Goal: Transaction & Acquisition: Register for event/course

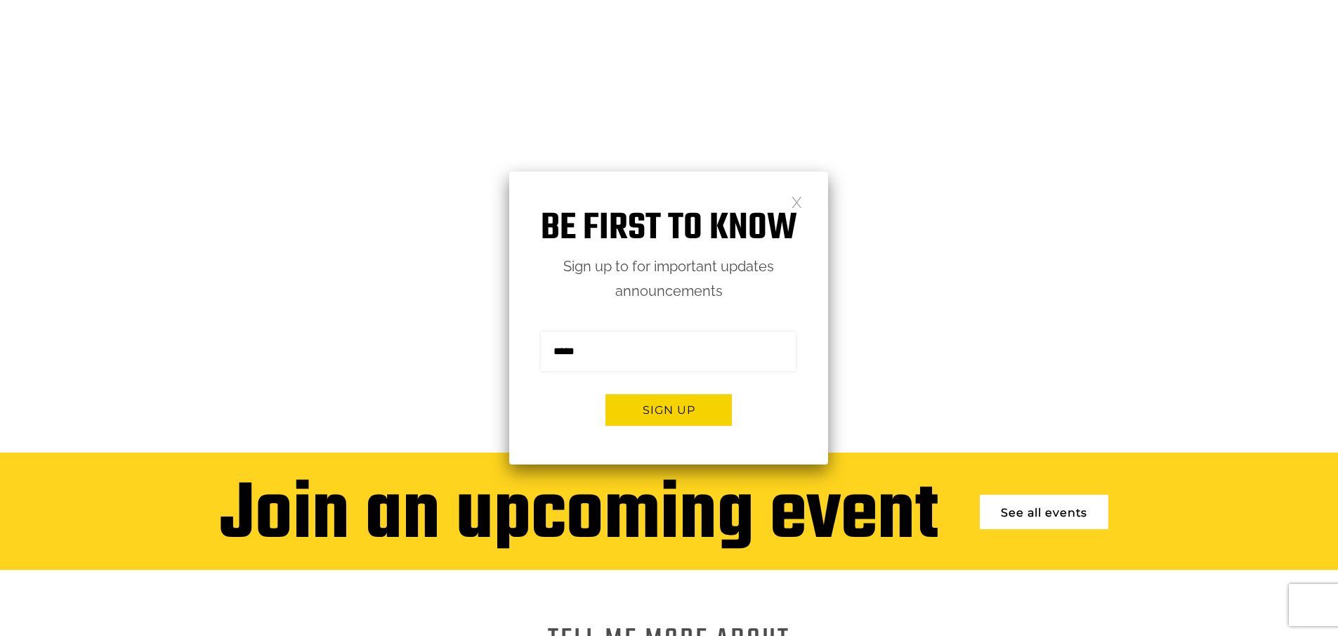
scroll to position [822, 0]
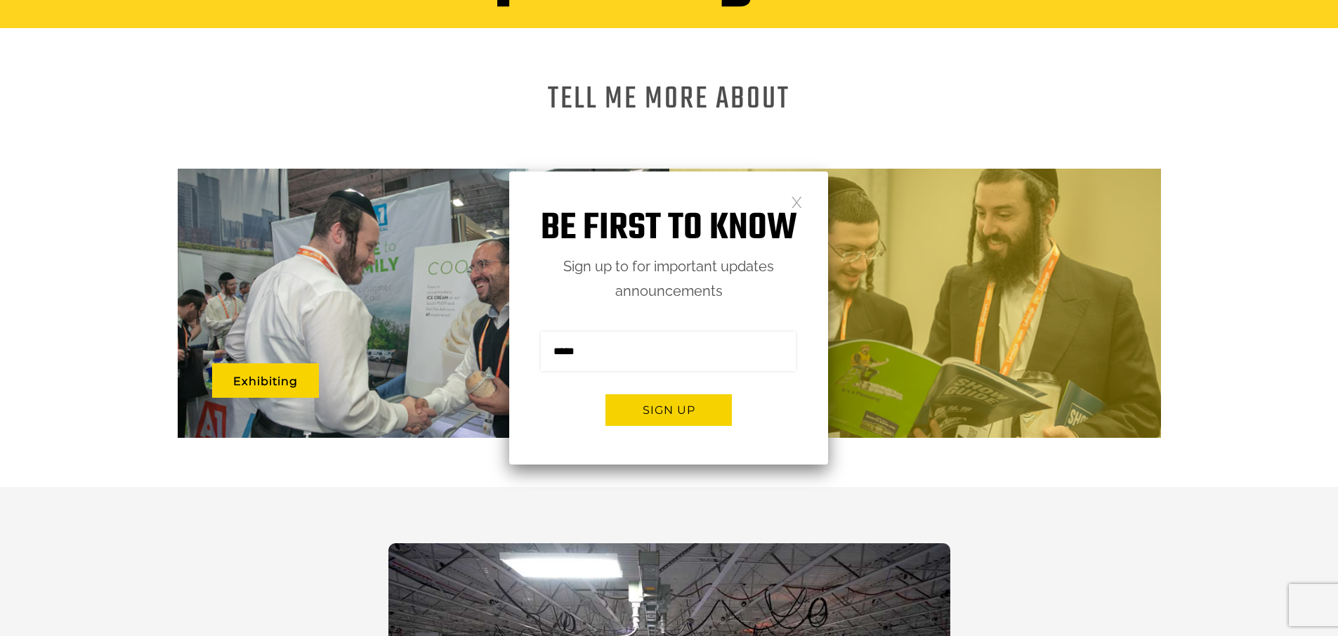
click at [798, 202] on link at bounding box center [797, 201] width 12 height 12
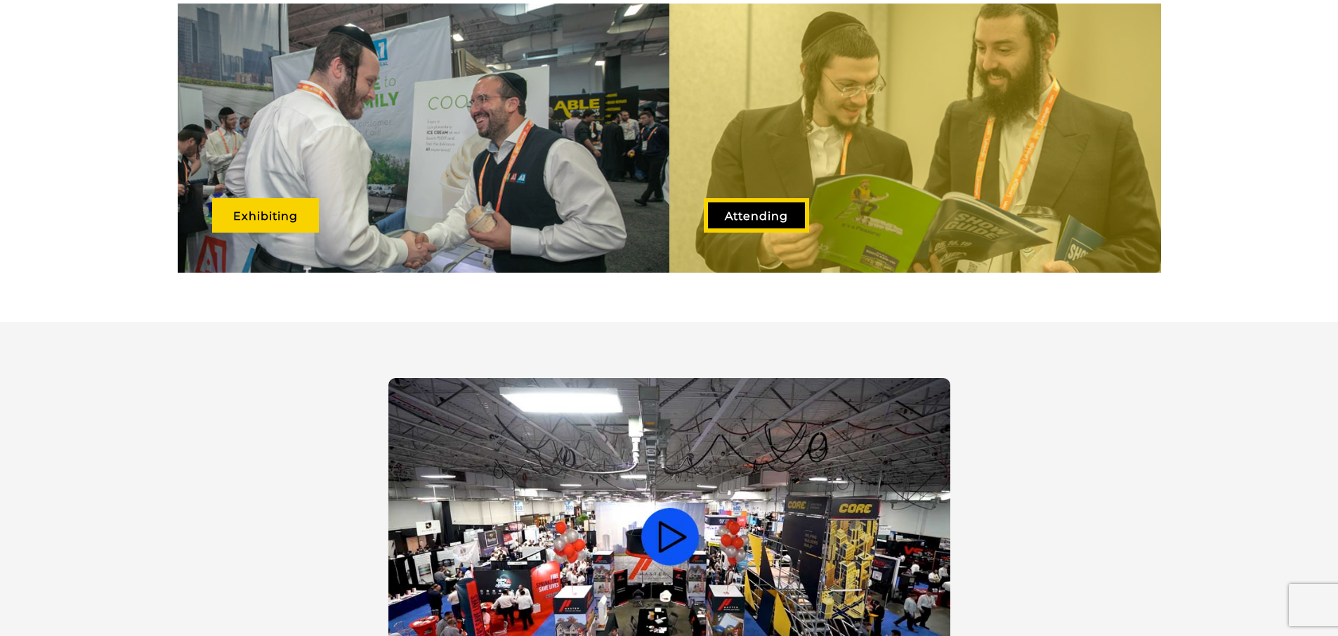
scroll to position [1033, 0]
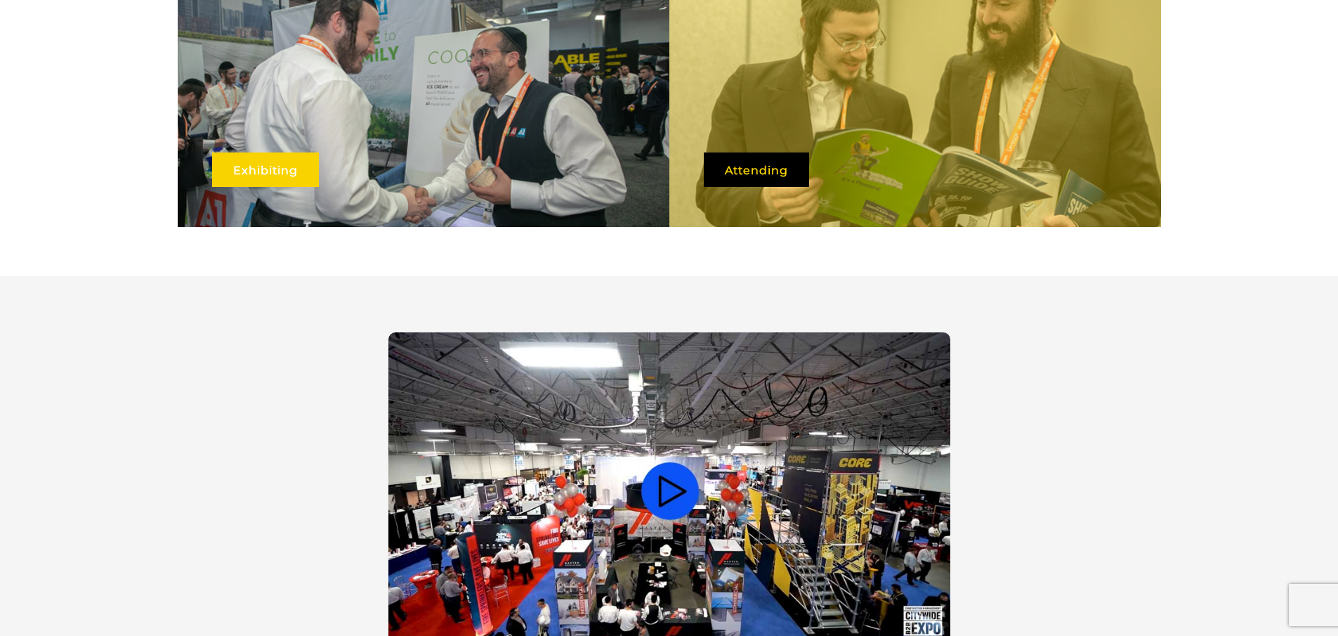
click at [255, 152] on link "Exhibiting" at bounding box center [265, 169] width 107 height 34
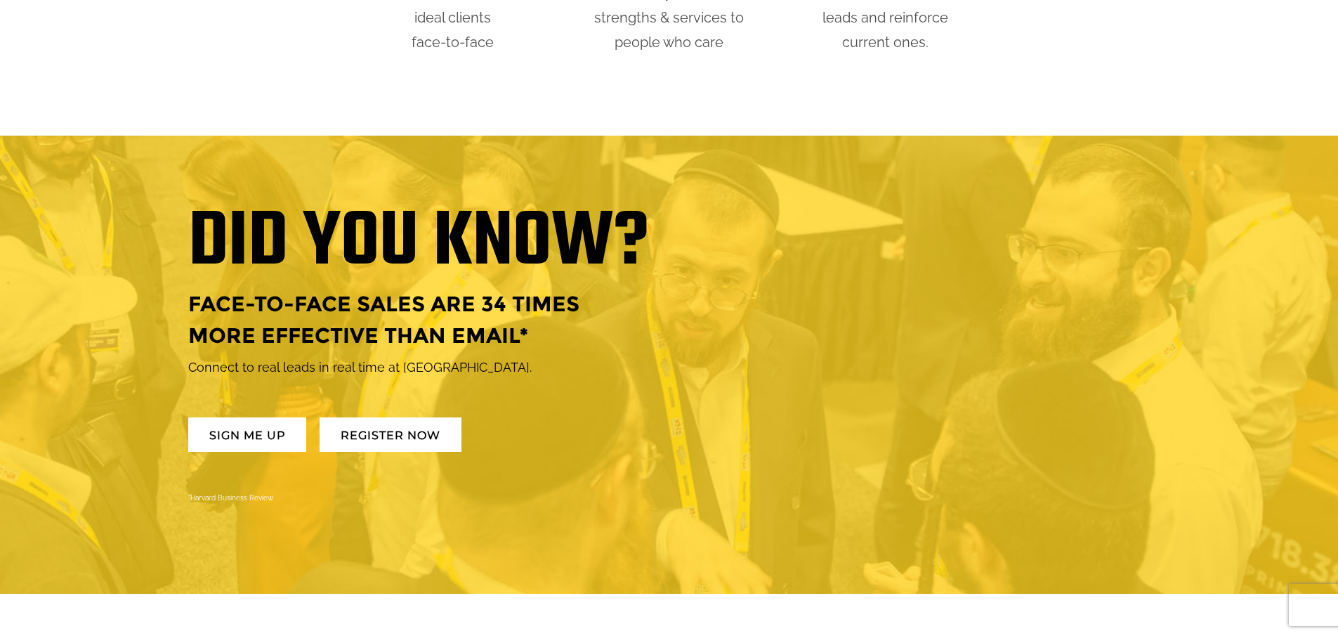
scroll to position [913, 0]
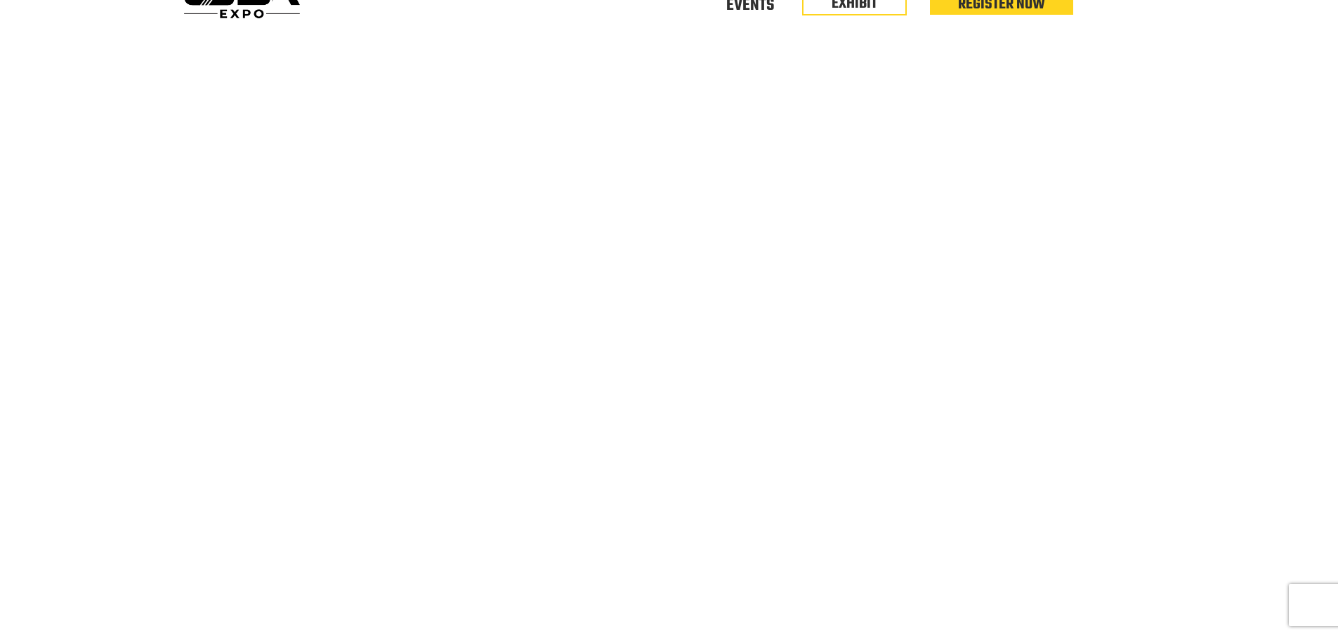
scroll to position [70, 0]
